Goal: Task Accomplishment & Management: Manage account settings

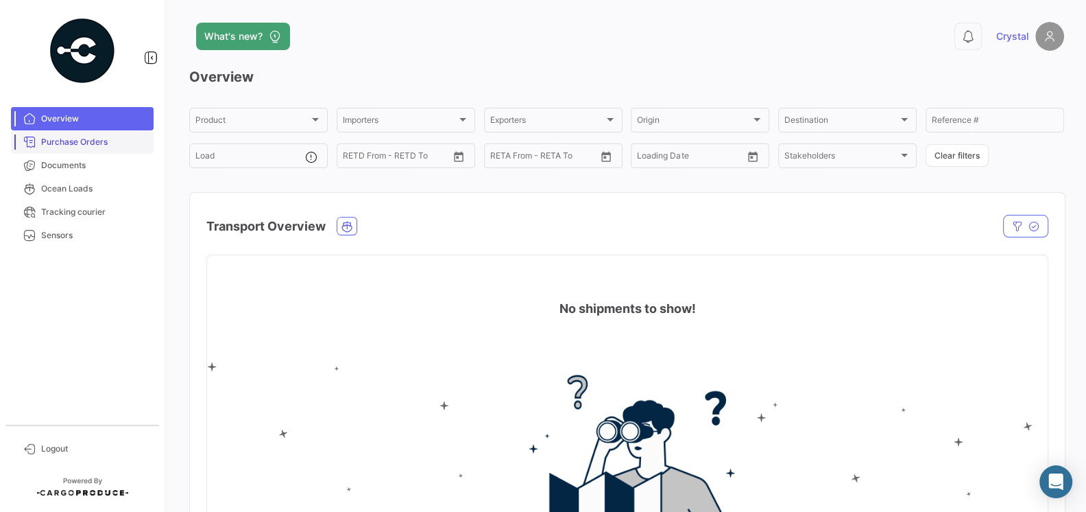
click at [111, 147] on span "Purchase Orders" at bounding box center [94, 142] width 107 height 12
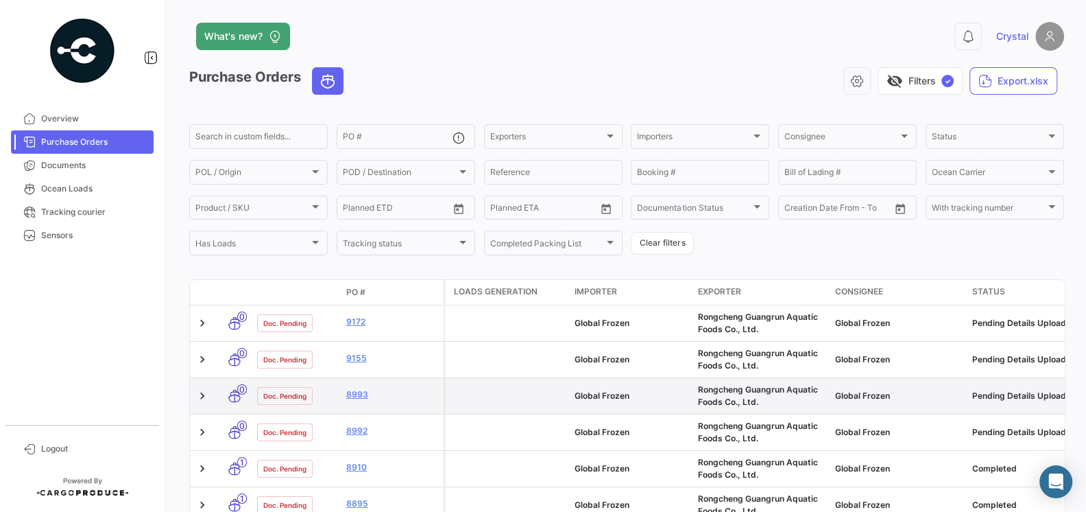
scroll to position [18, 0]
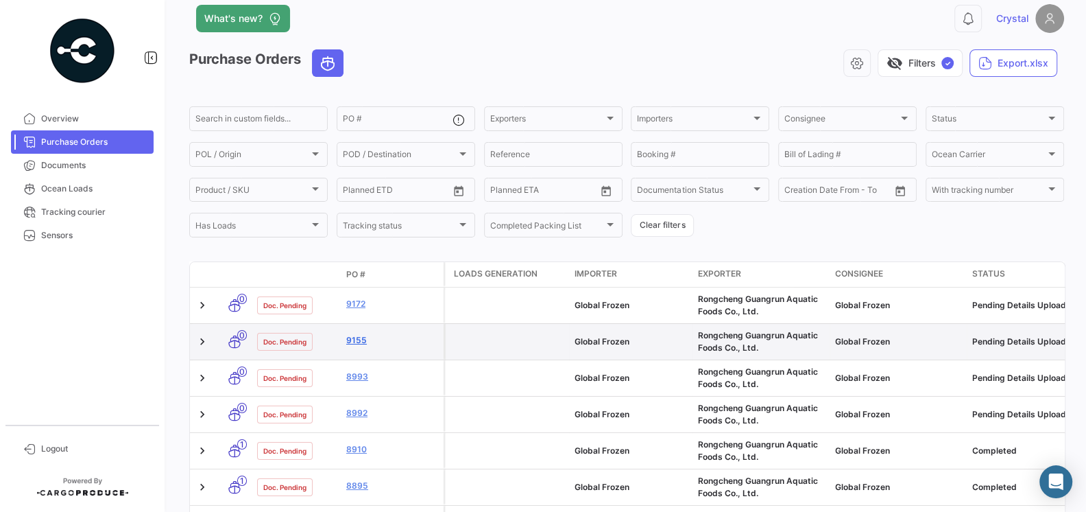
click at [359, 346] on link "9155" at bounding box center [392, 340] width 92 height 12
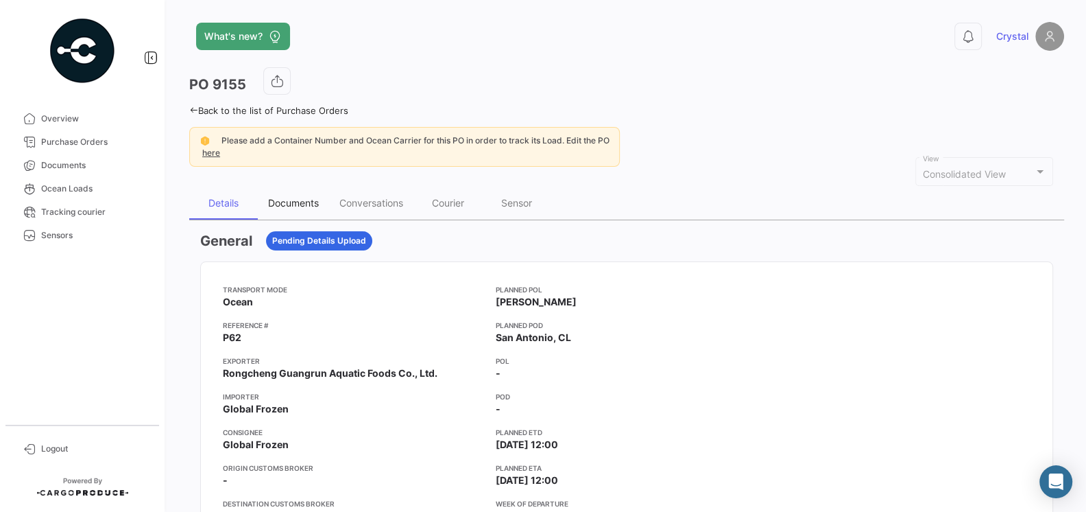
click at [285, 205] on div "Documents" at bounding box center [293, 203] width 51 height 12
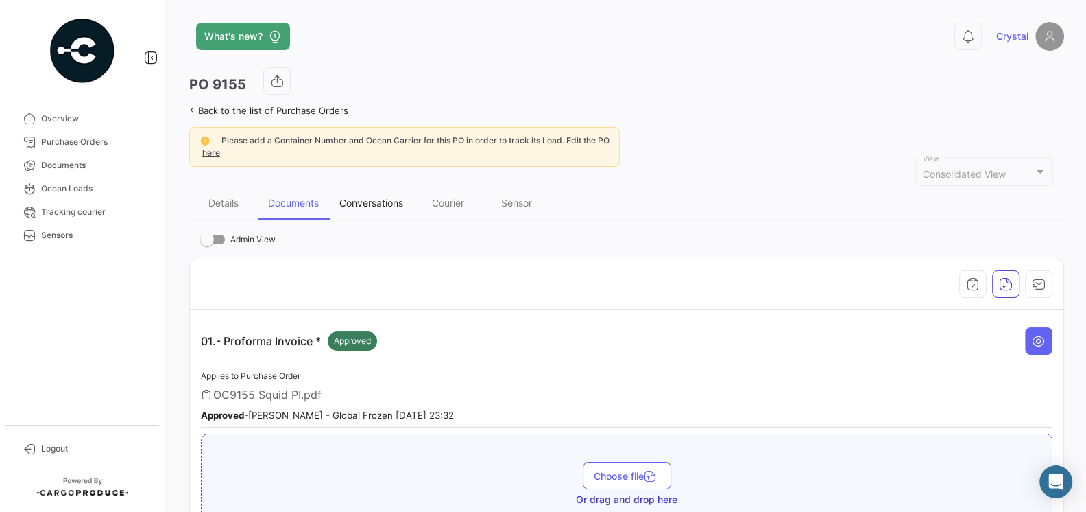
click at [374, 205] on div "Conversations" at bounding box center [371, 203] width 64 height 12
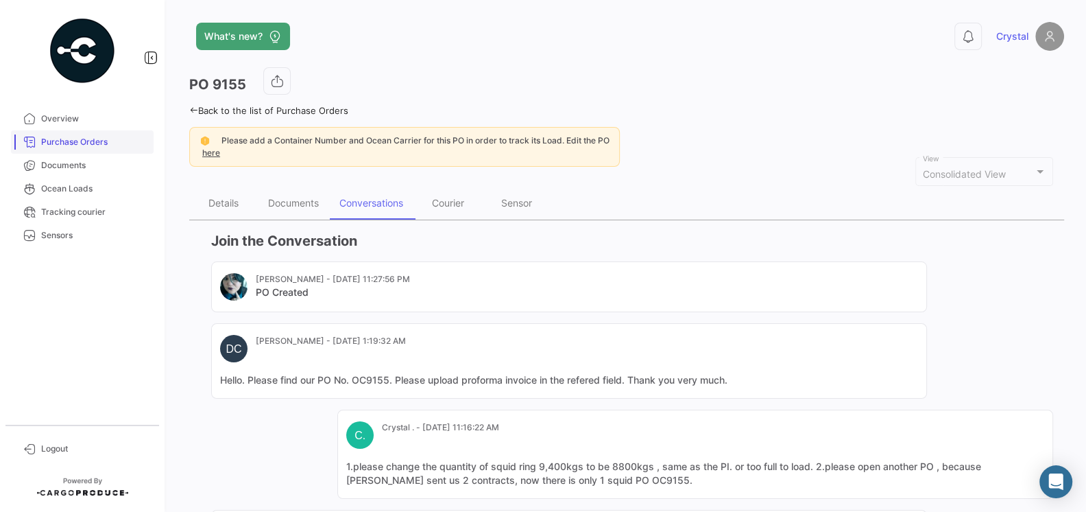
click at [62, 143] on span "Purchase Orders" at bounding box center [94, 142] width 107 height 12
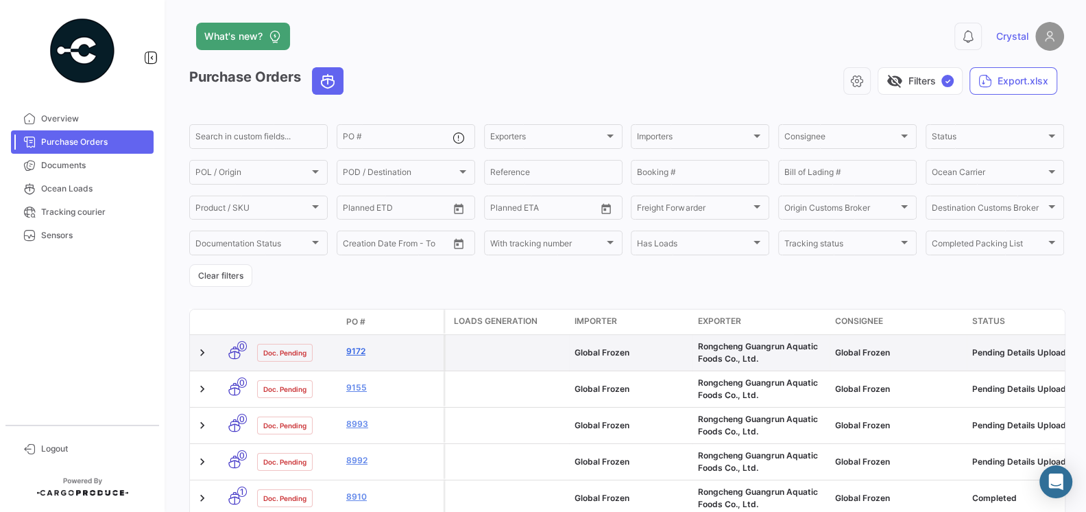
click at [359, 354] on link "9172" at bounding box center [392, 351] width 92 height 12
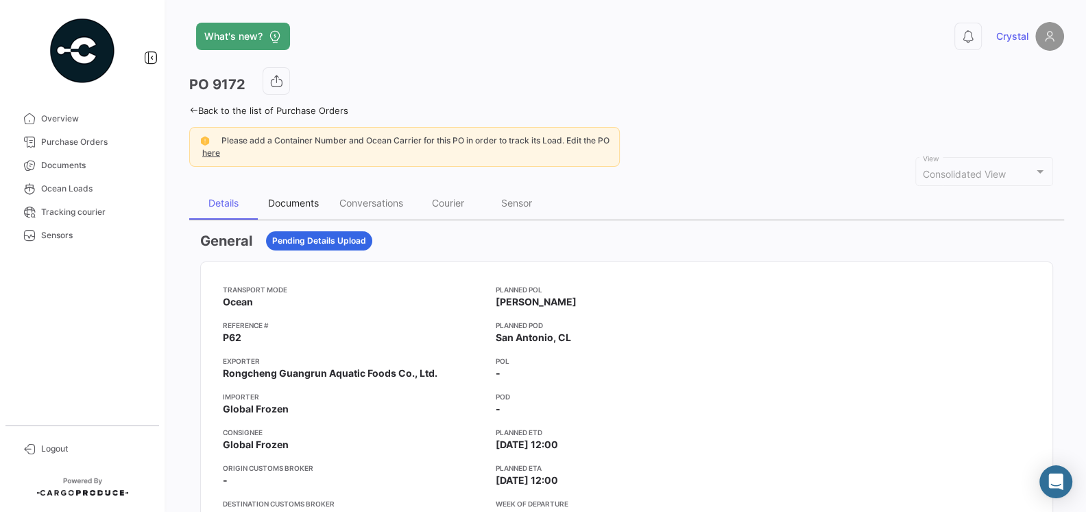
click at [293, 198] on div "Documents" at bounding box center [293, 203] width 51 height 12
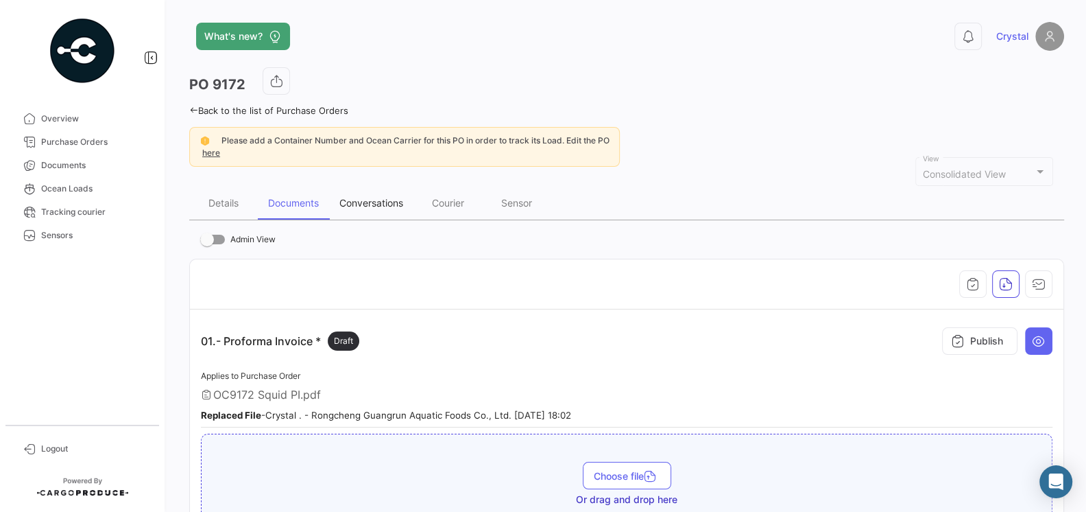
click at [357, 197] on div "Conversations" at bounding box center [371, 203] width 64 height 12
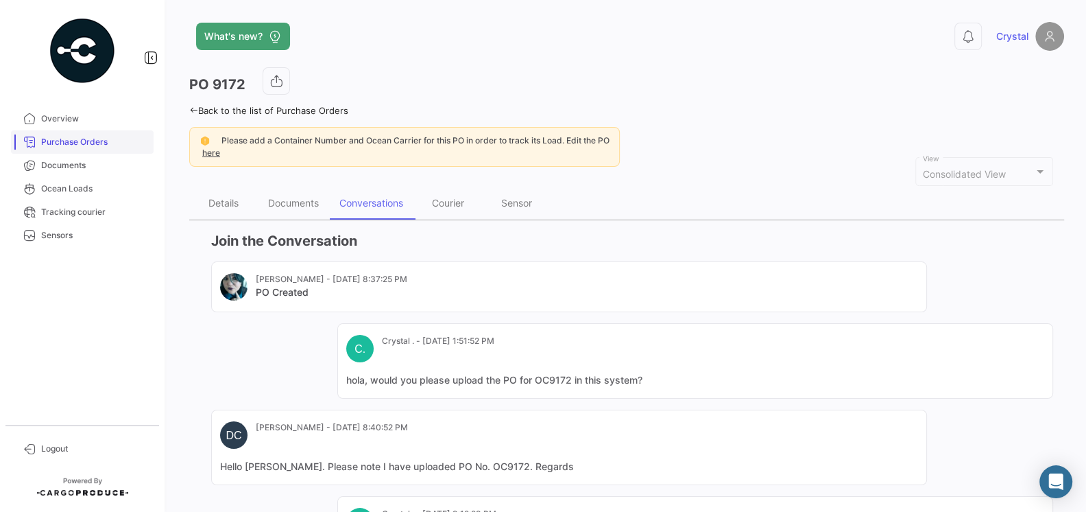
click at [79, 147] on span "Purchase Orders" at bounding box center [94, 142] width 107 height 12
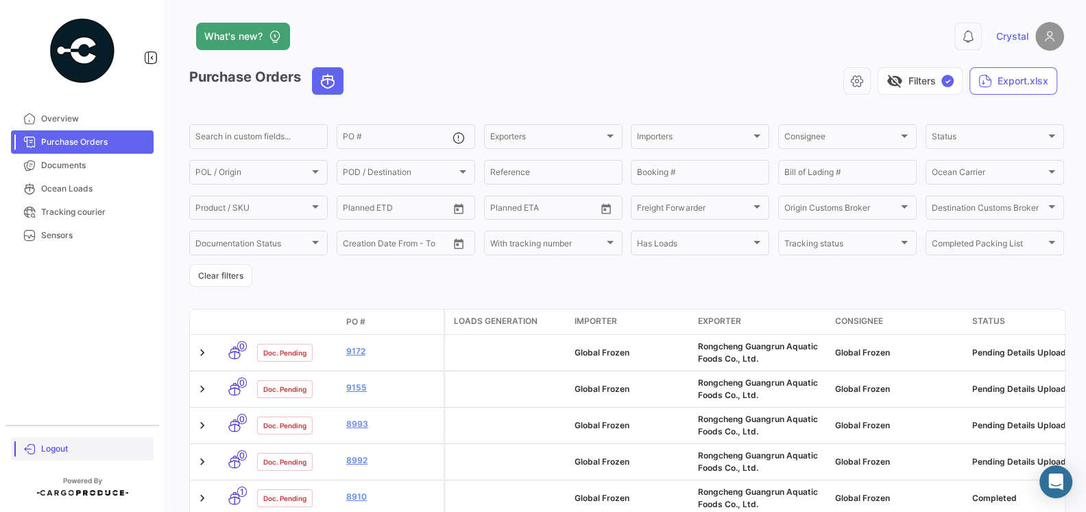
click at [54, 443] on span "Logout" at bounding box center [94, 448] width 107 height 12
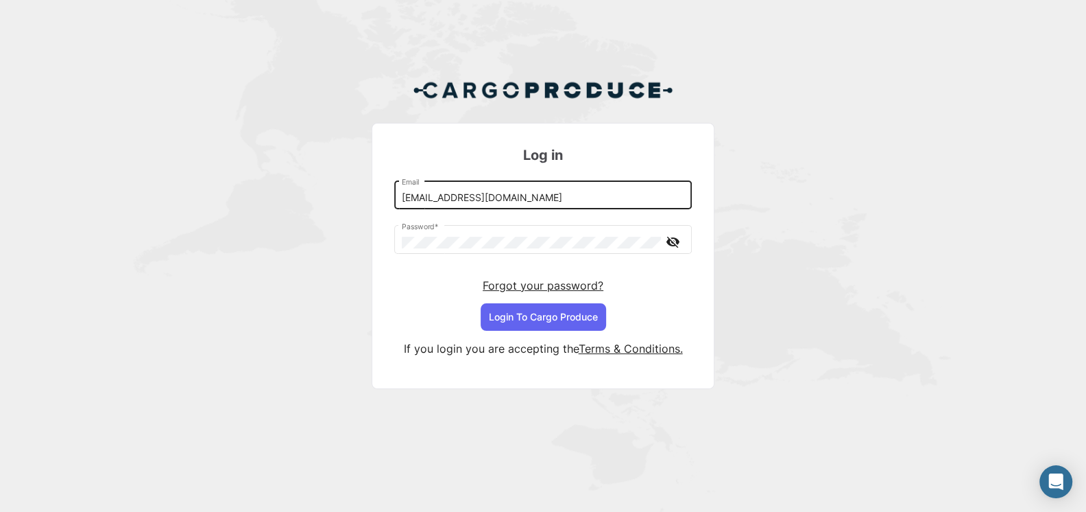
click at [532, 198] on input "[EMAIL_ADDRESS][DOMAIN_NAME]" at bounding box center [543, 198] width 283 height 12
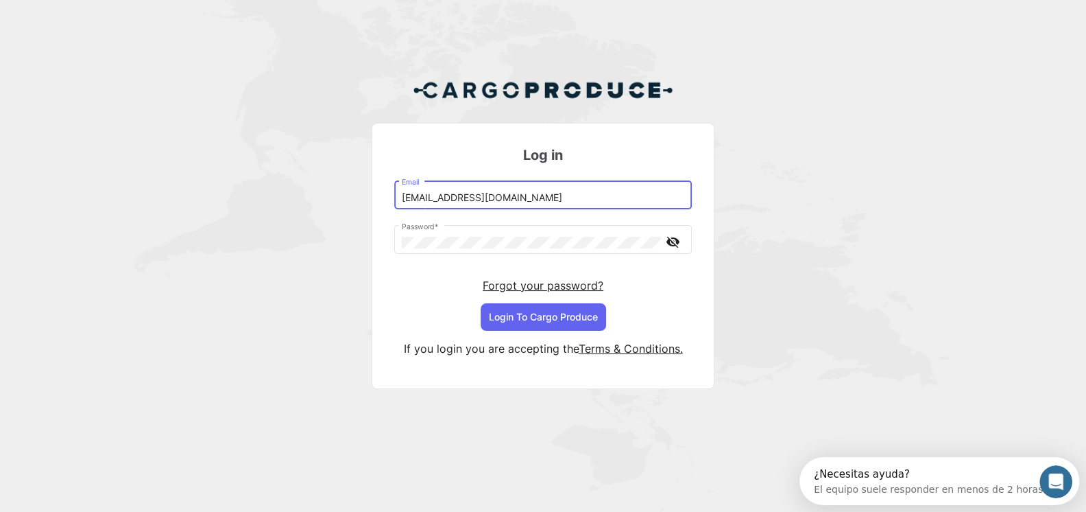
click at [606, 198] on input "[EMAIL_ADDRESS][DOMAIN_NAME]" at bounding box center [543, 198] width 283 height 12
type input "[EMAIL_ADDRESS][DOMAIN_NAME]"
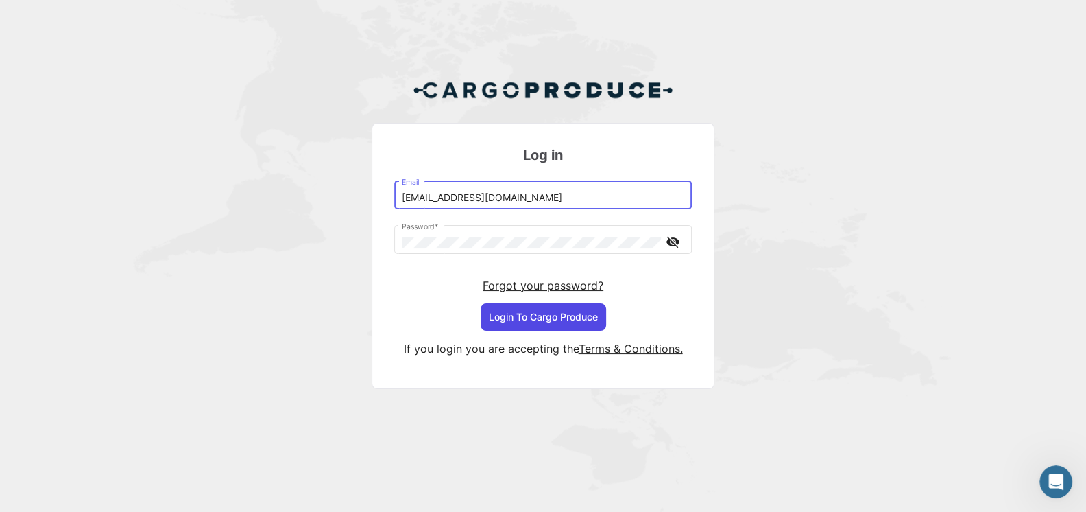
click at [552, 315] on button "Login To Cargo Produce" at bounding box center [544, 316] width 126 height 27
